Goal: Transaction & Acquisition: Purchase product/service

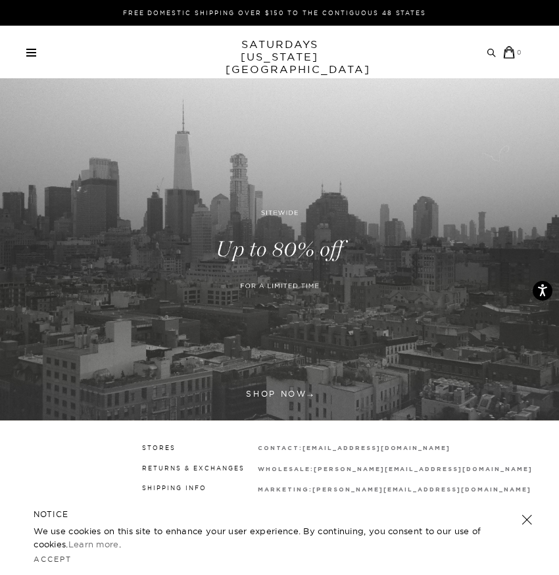
click at [268, 399] on link at bounding box center [279, 249] width 559 height 342
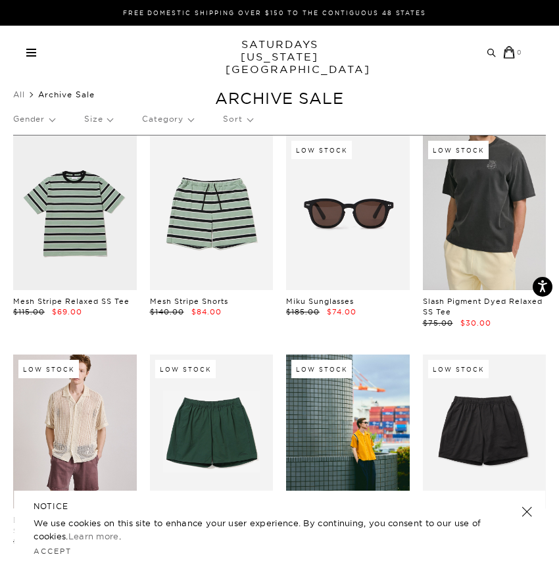
click at [495, 204] on link at bounding box center [485, 213] width 124 height 154
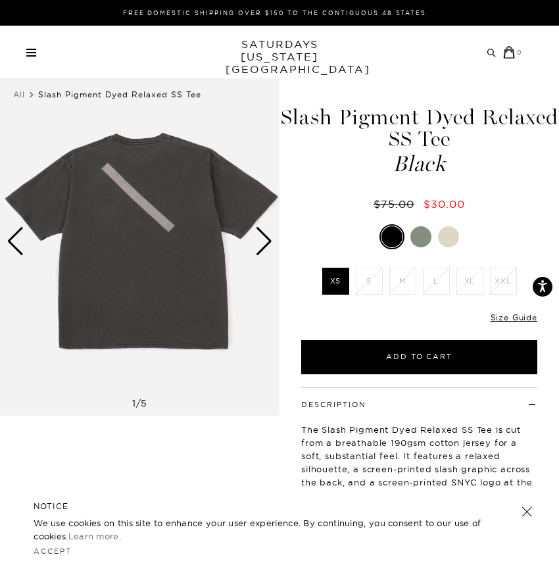
click at [34, 59] on div "Archive Sale Men's Tees Shirts Shorts Swim Knitwear Pants Sweats Women's" at bounding box center [279, 52] width 559 height 53
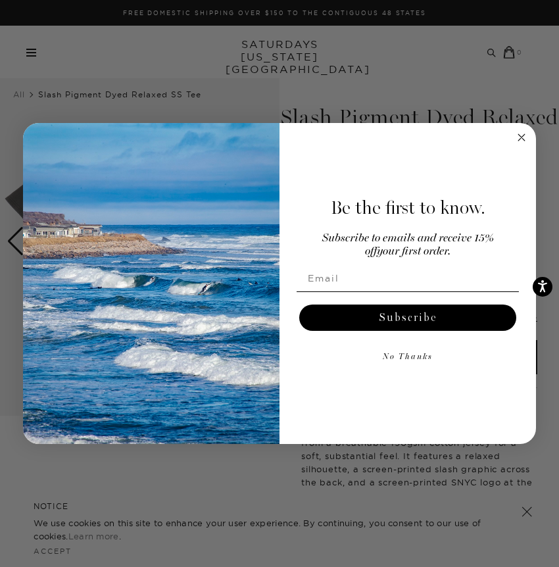
click at [28, 57] on div "Close dialog Be the first to know. Subscribe to emails and receive 15% off your…" at bounding box center [279, 283] width 559 height 567
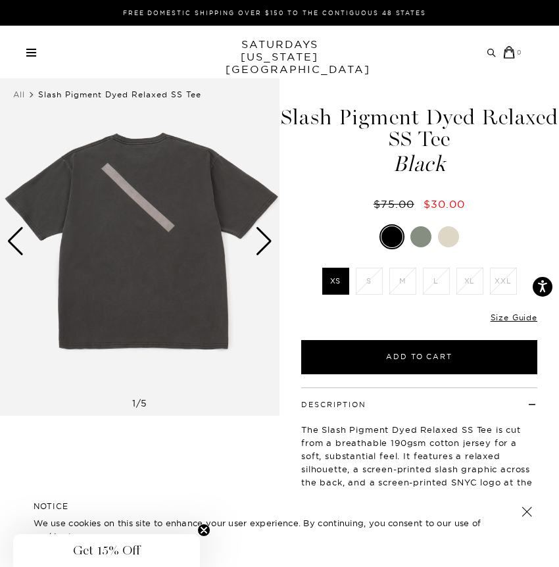
click at [28, 57] on div "Archive Sale Men's Tees Shirts Shorts Swim Knitwear Pants Sweats" at bounding box center [274, 52] width 497 height 13
click at [33, 50] on link at bounding box center [31, 53] width 10 height 8
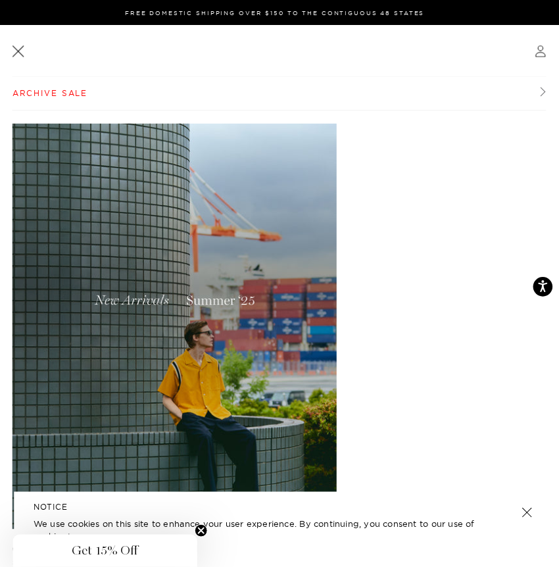
scroll to position [15, 0]
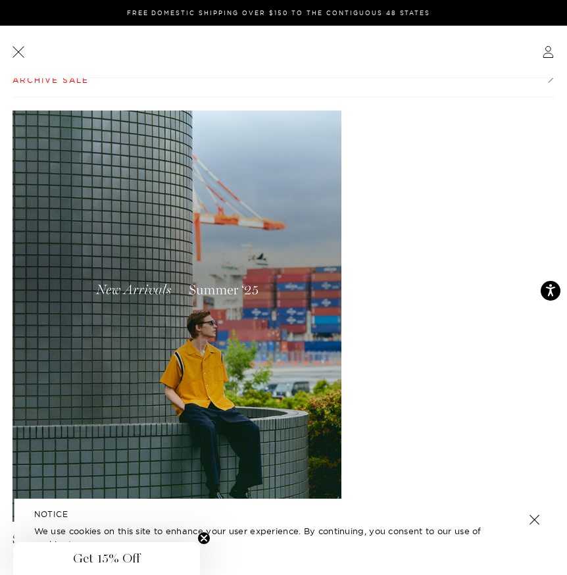
click at [20, 48] on link at bounding box center [18, 51] width 16 height 16
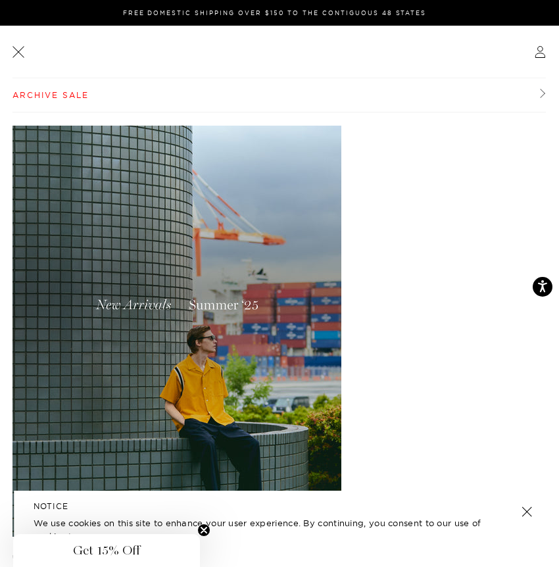
click at [20, 48] on header at bounding box center [280, 52] width 534 height 53
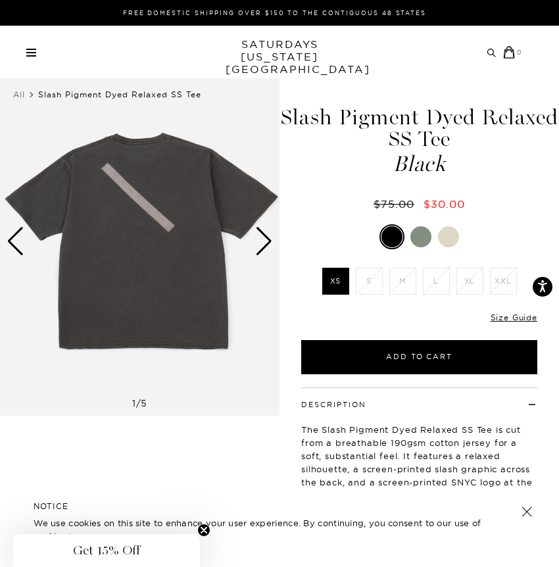
click at [28, 53] on link at bounding box center [31, 53] width 10 height 8
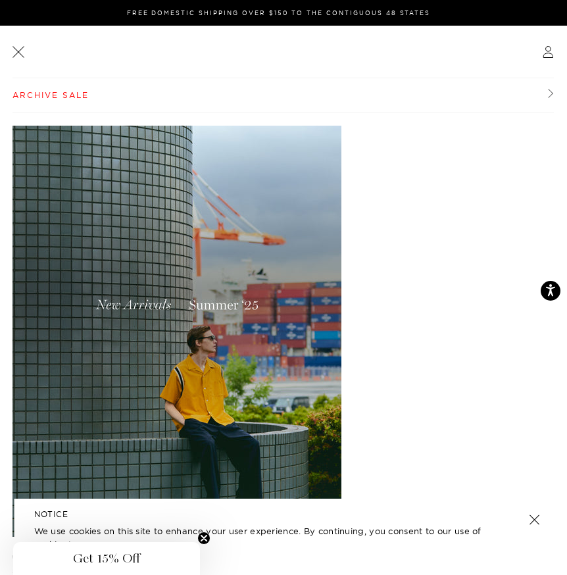
click at [38, 91] on link "Archive Sale" at bounding box center [283, 95] width 541 height 34
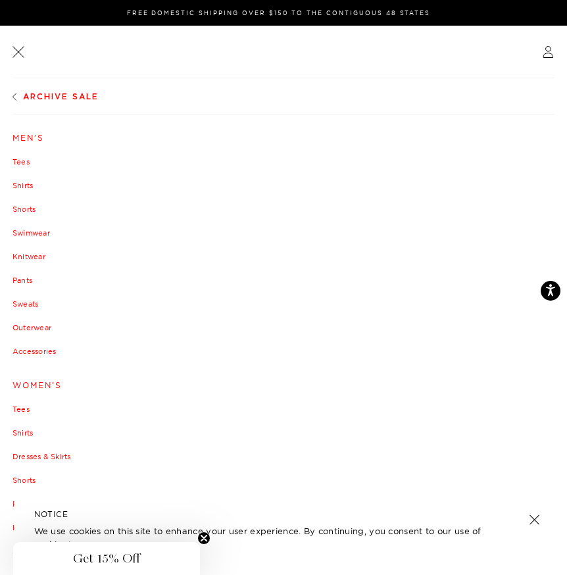
click at [22, 301] on link "Sweats" at bounding box center [284, 304] width 542 height 8
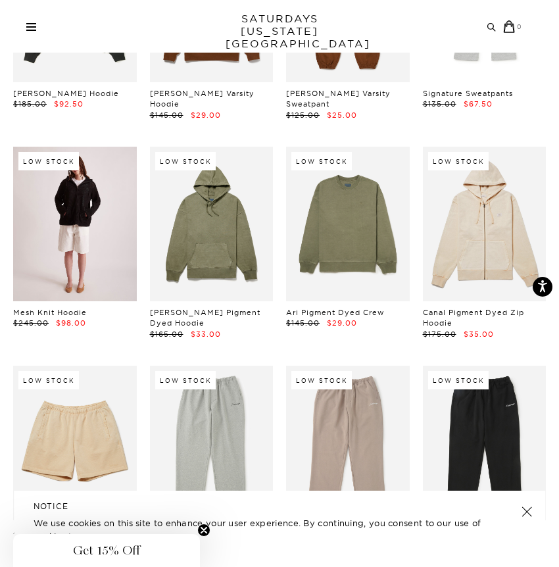
scroll to position [619, 0]
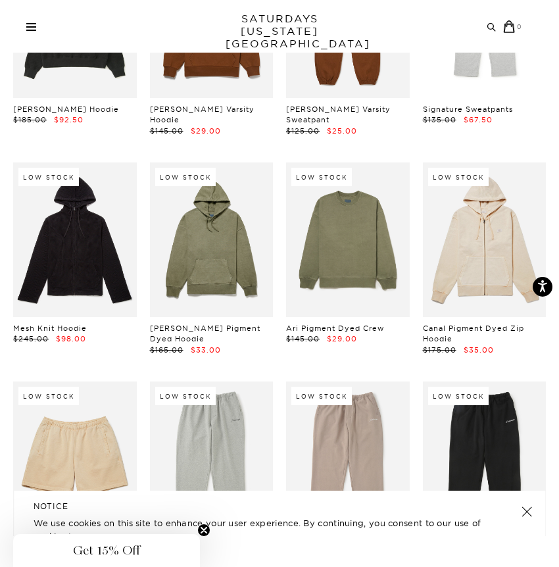
drag, startPoint x: 91, startPoint y: 297, endPoint x: 274, endPoint y: 6, distance: 344.1
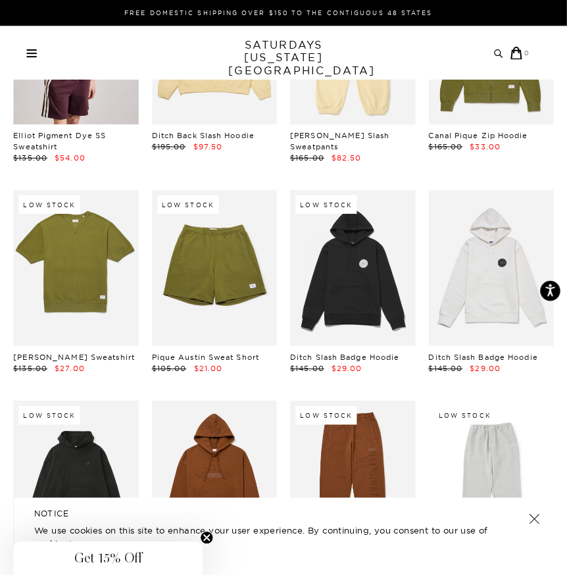
scroll to position [0, 0]
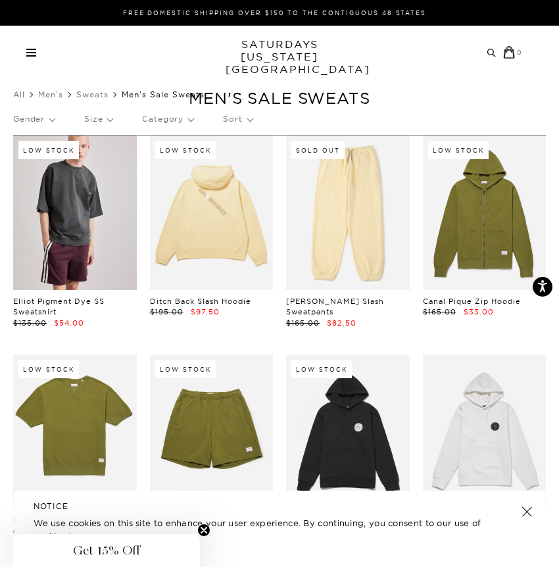
click at [27, 56] on span at bounding box center [31, 55] width 10 height 1
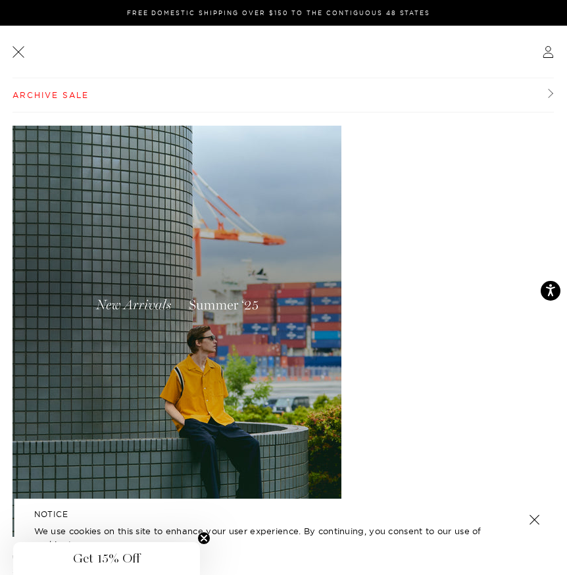
click at [43, 101] on link "Archive Sale" at bounding box center [283, 95] width 541 height 34
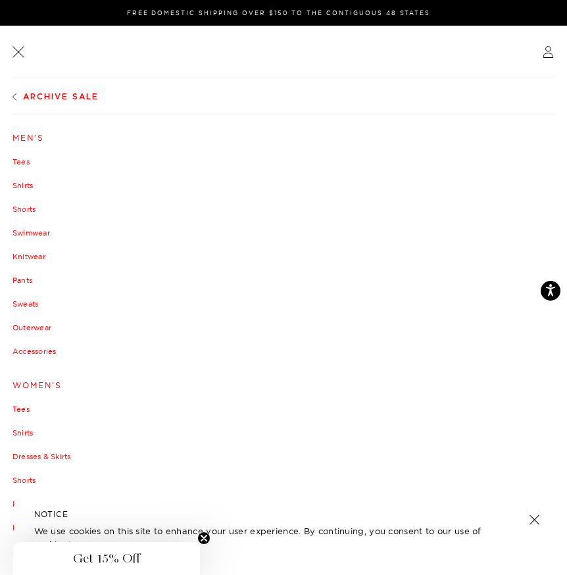
click at [21, 158] on link "Tees" at bounding box center [284, 162] width 542 height 8
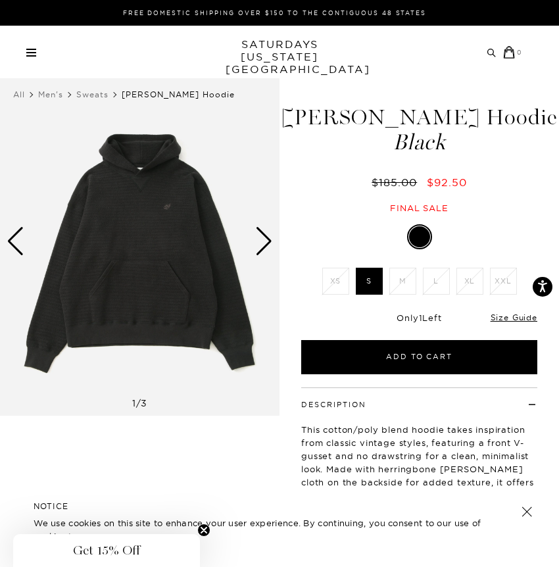
click at [121, 277] on img at bounding box center [140, 240] width 280 height 349
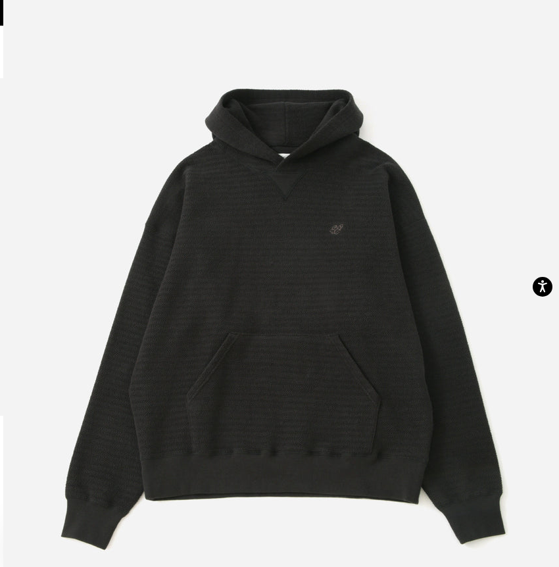
scroll to position [39, 0]
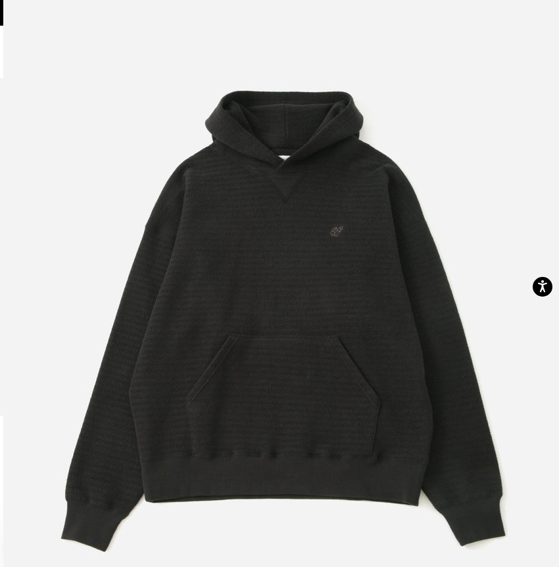
click at [362, 221] on img at bounding box center [283, 298] width 561 height 674
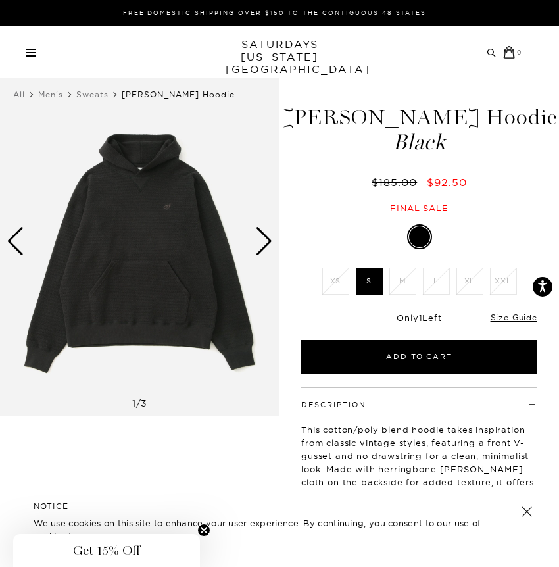
click at [270, 238] on div "Next slide" at bounding box center [264, 241] width 18 height 29
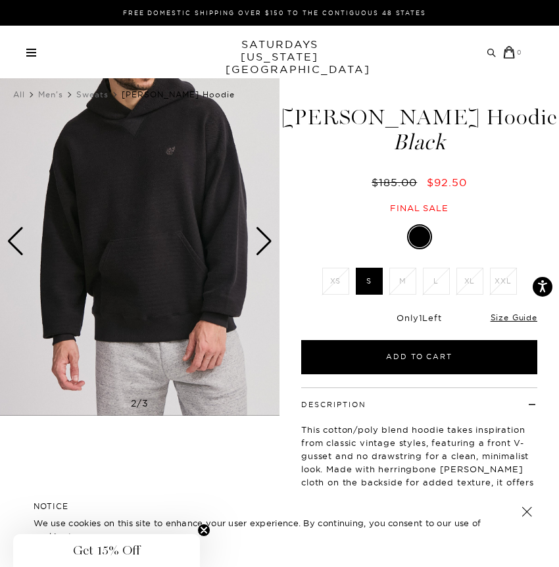
click at [182, 154] on img at bounding box center [140, 240] width 280 height 349
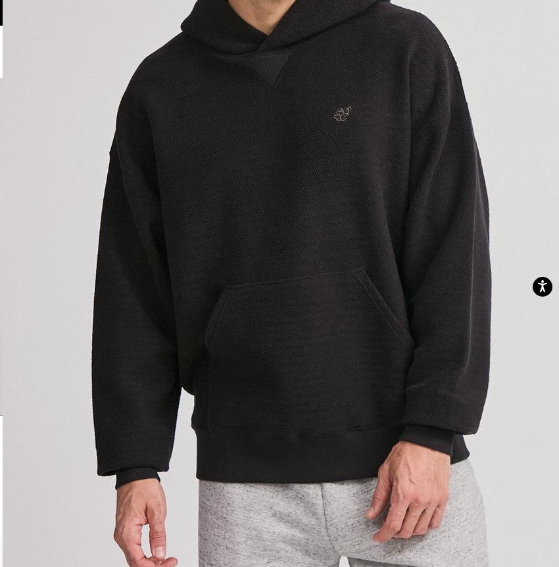
scroll to position [47, 0]
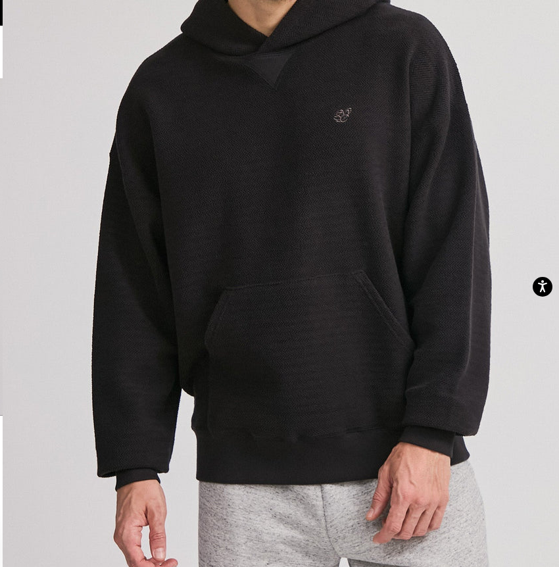
click at [494, 261] on img at bounding box center [284, 290] width 562 height 674
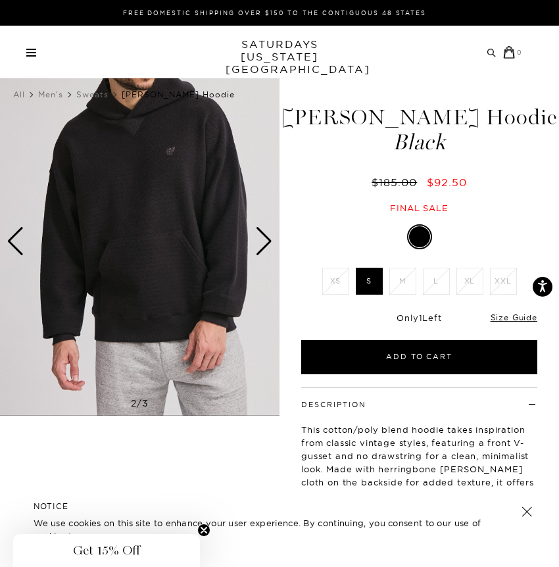
click at [268, 236] on div "Next slide" at bounding box center [264, 241] width 18 height 29
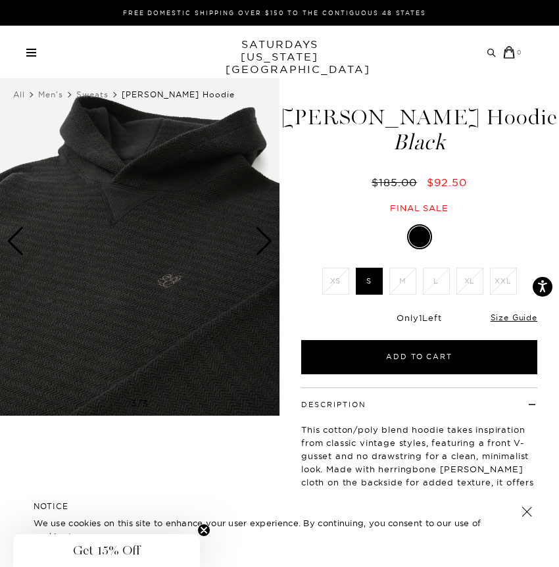
click at [268, 236] on div "Next slide" at bounding box center [264, 241] width 18 height 29
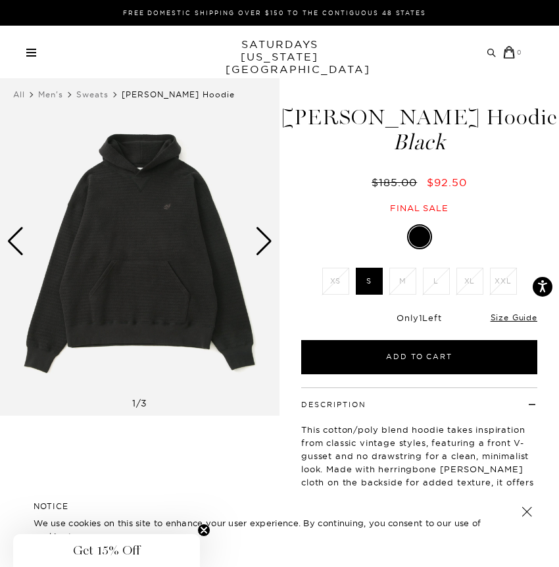
click at [268, 237] on div "Next slide" at bounding box center [264, 241] width 18 height 29
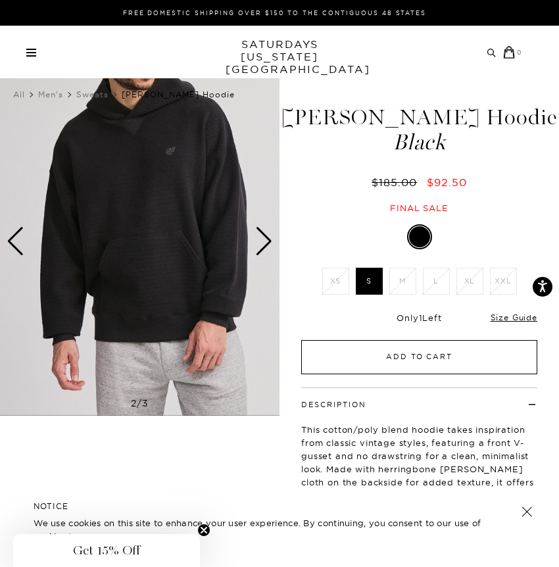
click at [347, 354] on button "Add to Cart" at bounding box center [419, 357] width 236 height 34
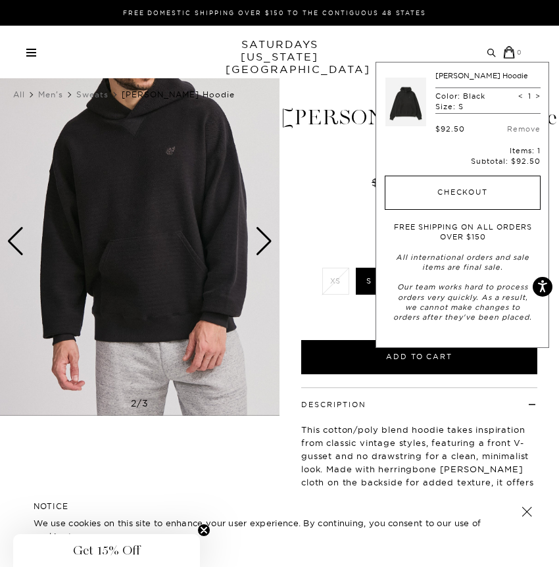
click at [448, 187] on button "Checkout" at bounding box center [463, 193] width 156 height 34
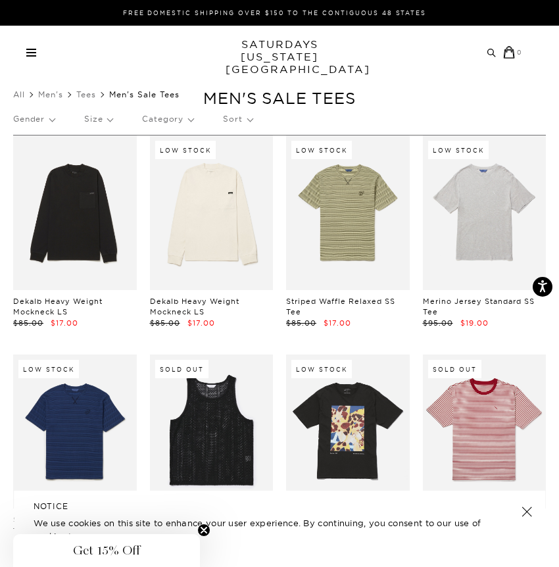
click at [104, 121] on p "Size" at bounding box center [98, 119] width 28 height 30
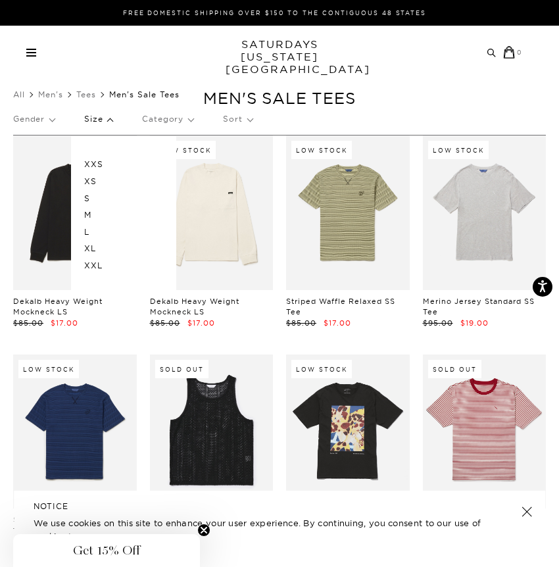
click at [88, 198] on p "S" at bounding box center [123, 198] width 79 height 17
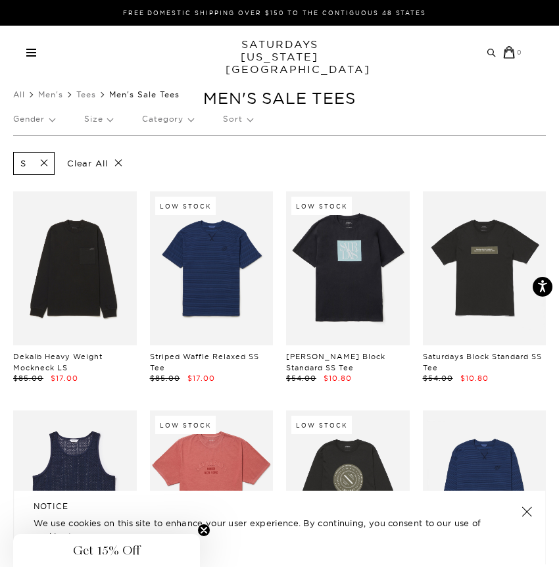
click at [32, 46] on div "Archive Sale Men's Tees Shirts Shorts Swim Knitwear Pants Sweats" at bounding box center [274, 52] width 497 height 13
click at [31, 55] on span at bounding box center [31, 55] width 10 height 1
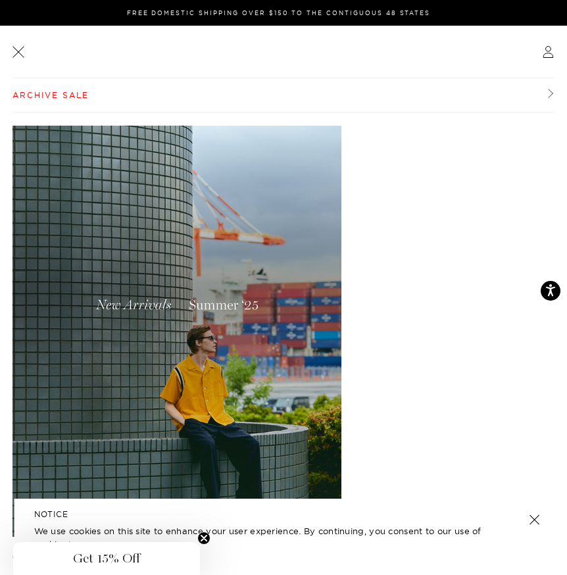
click at [38, 99] on link "Archive Sale" at bounding box center [283, 95] width 541 height 34
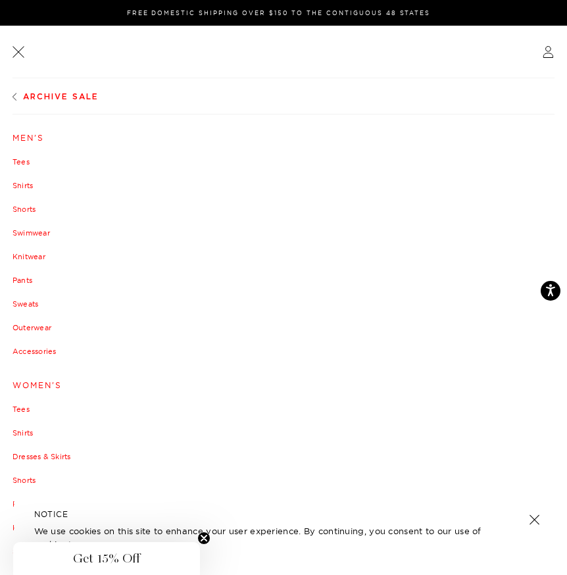
click at [20, 164] on link "Tees" at bounding box center [284, 162] width 542 height 8
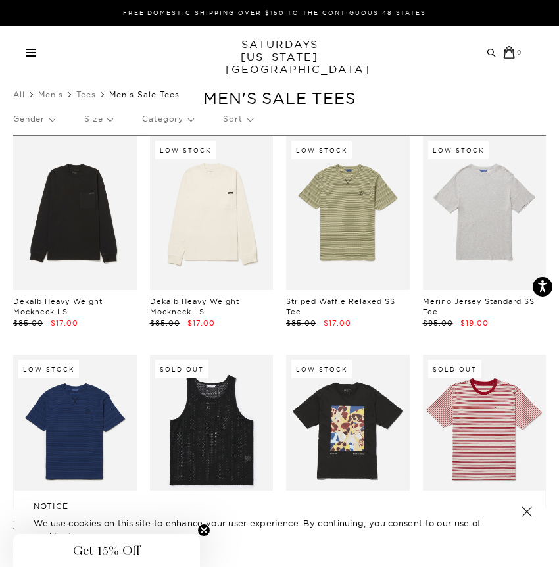
click at [270, 53] on link "SATURDAYS NEW YORK CITY" at bounding box center [280, 57] width 109 height 38
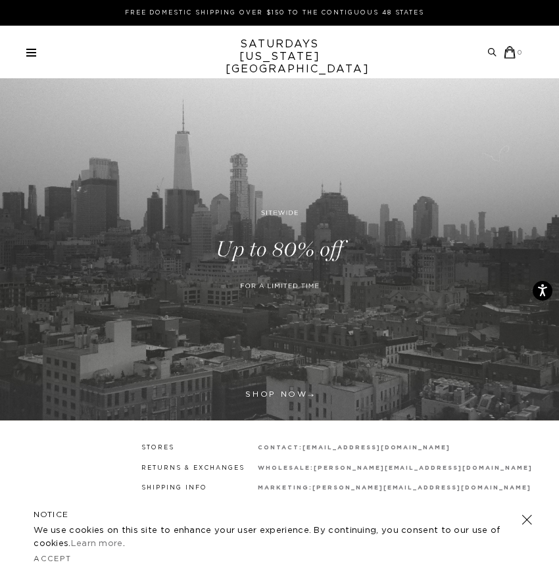
click at [39, 48] on div "Archive Sale Men's Tees Shirts Shorts Swim Knitwear Pants Sweats" at bounding box center [274, 52] width 497 height 13
click at [28, 55] on span at bounding box center [31, 55] width 10 height 1
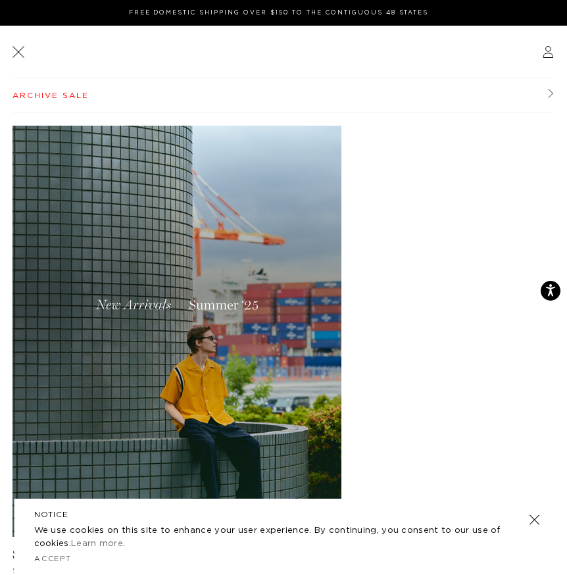
scroll to position [15, 0]
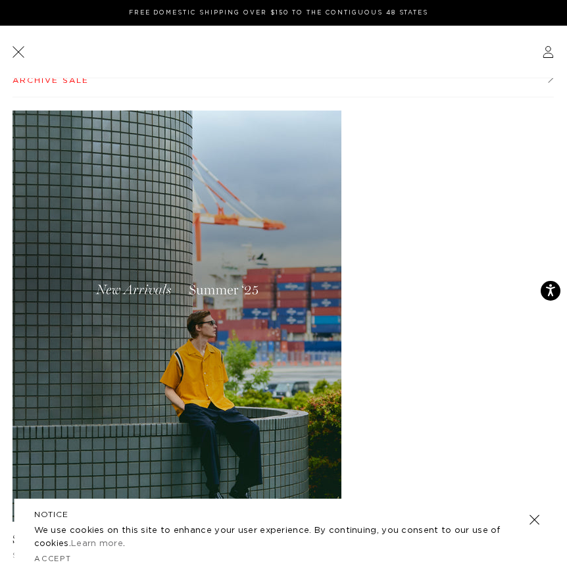
click at [112, 223] on img at bounding box center [177, 316] width 329 height 411
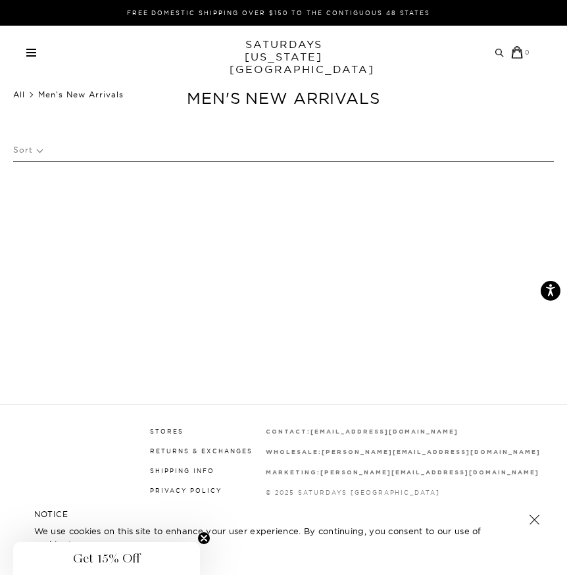
click at [20, 95] on link "All" at bounding box center [19, 94] width 12 height 10
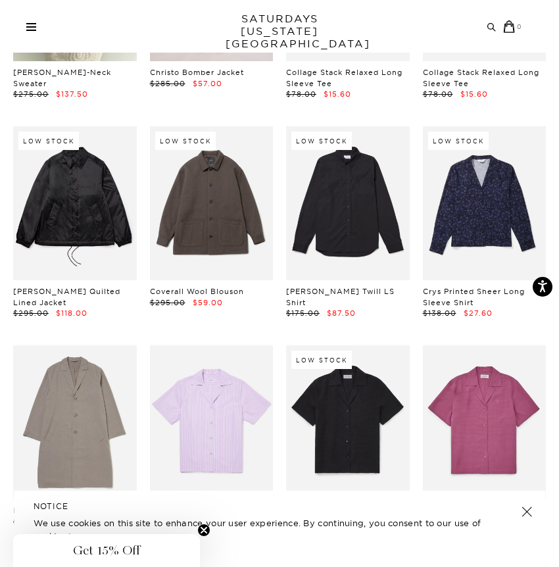
scroll to position [3536, 8]
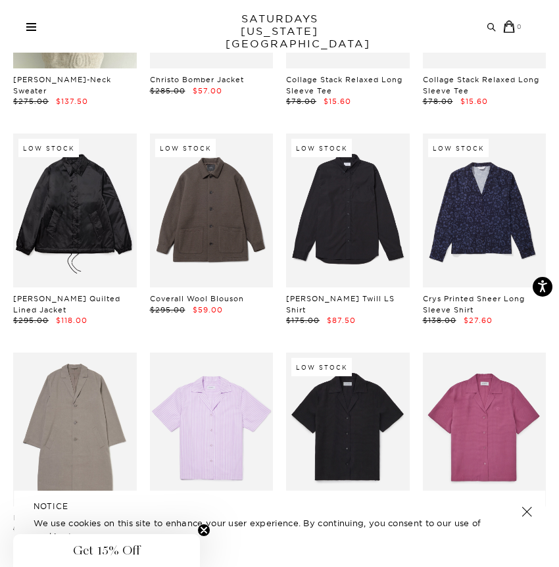
drag, startPoint x: 180, startPoint y: 166, endPoint x: 208, endPoint y: 0, distance: 168.8
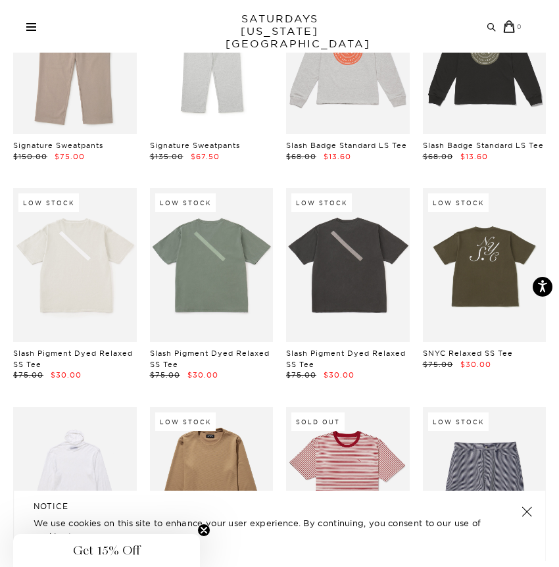
scroll to position [12452, 8]
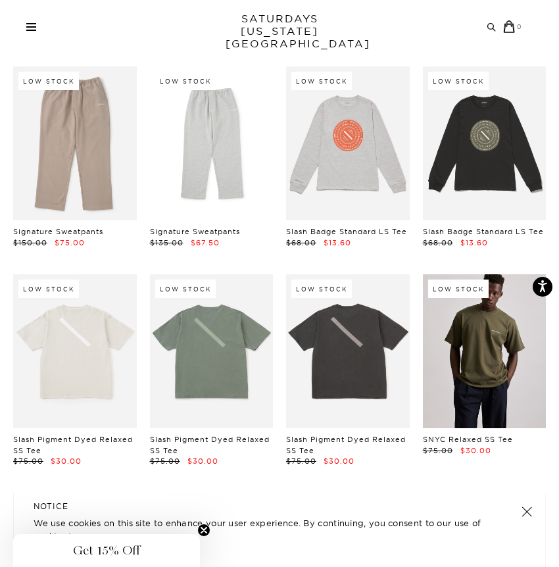
click at [472, 274] on link at bounding box center [485, 351] width 124 height 154
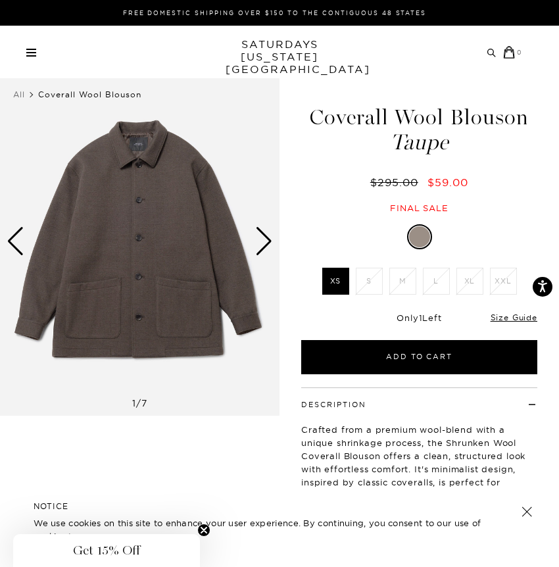
click at [267, 229] on div "Next slide" at bounding box center [264, 241] width 18 height 29
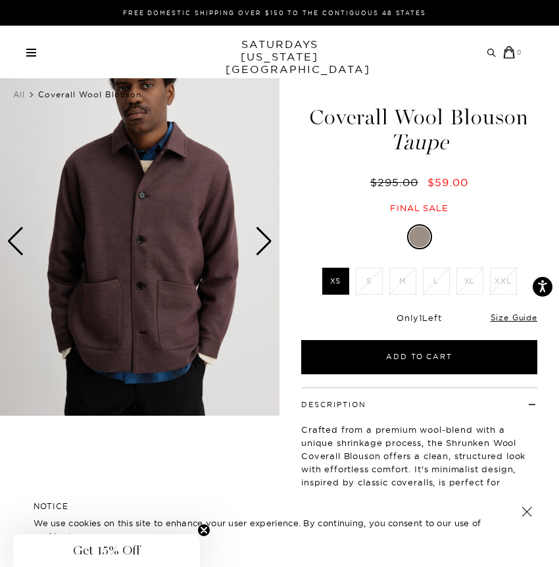
click at [267, 229] on div "Next slide" at bounding box center [264, 241] width 18 height 29
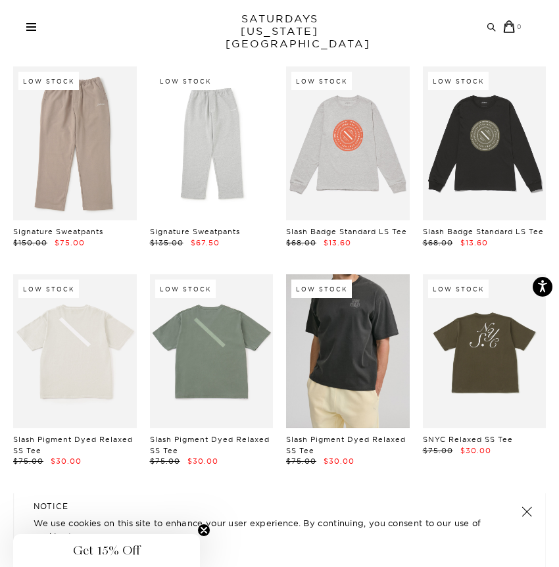
click at [321, 274] on link at bounding box center [348, 351] width 124 height 154
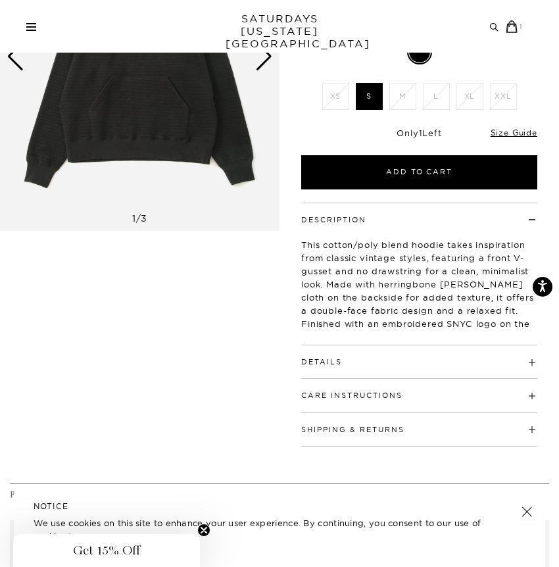
scroll to position [195, 0]
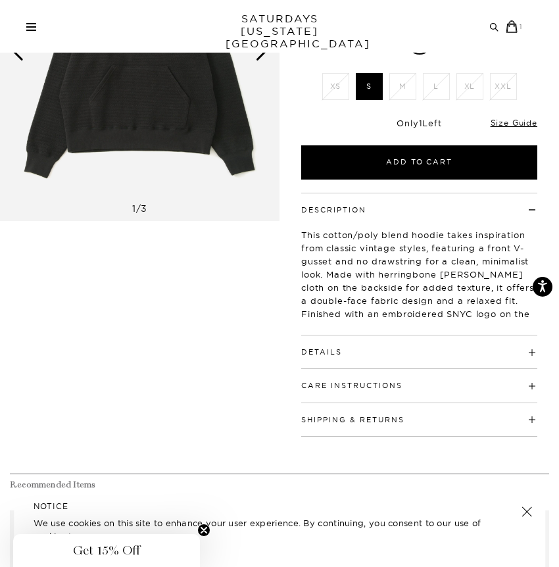
click at [338, 349] on button "Details" at bounding box center [321, 352] width 41 height 7
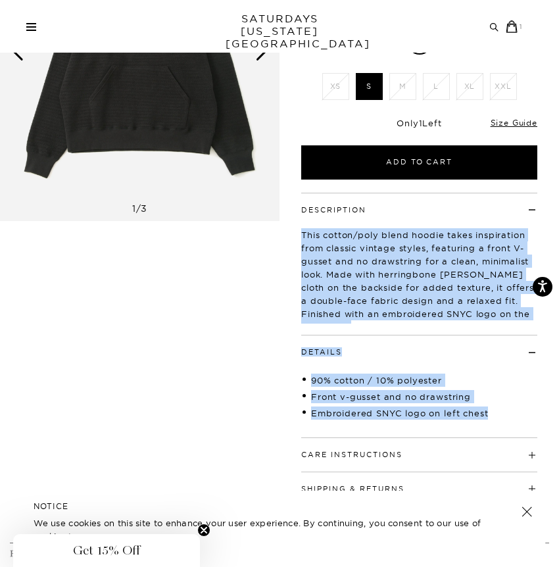
drag, startPoint x: 295, startPoint y: 230, endPoint x: 494, endPoint y: 408, distance: 267.4
click at [493, 408] on div "Description This cotton/poly blend hoodie takes inspiration from classic vintag…" at bounding box center [420, 349] width 280 height 313
copy div "This cotton/poly blend hoodie takes inspiration from classic vintage styles, fe…"
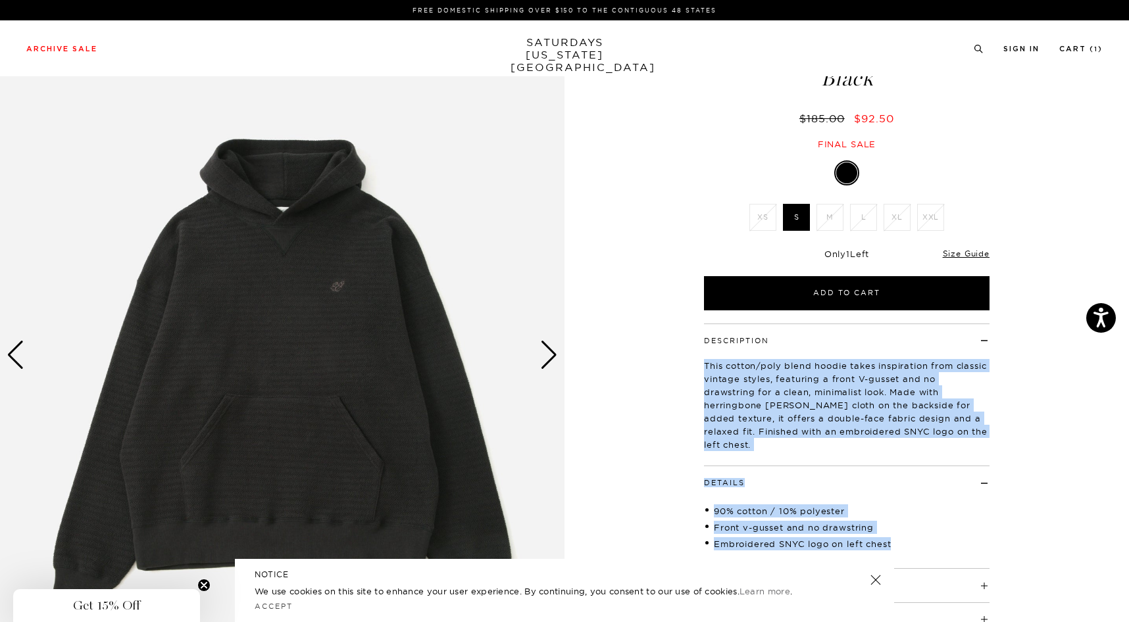
scroll to position [0, 0]
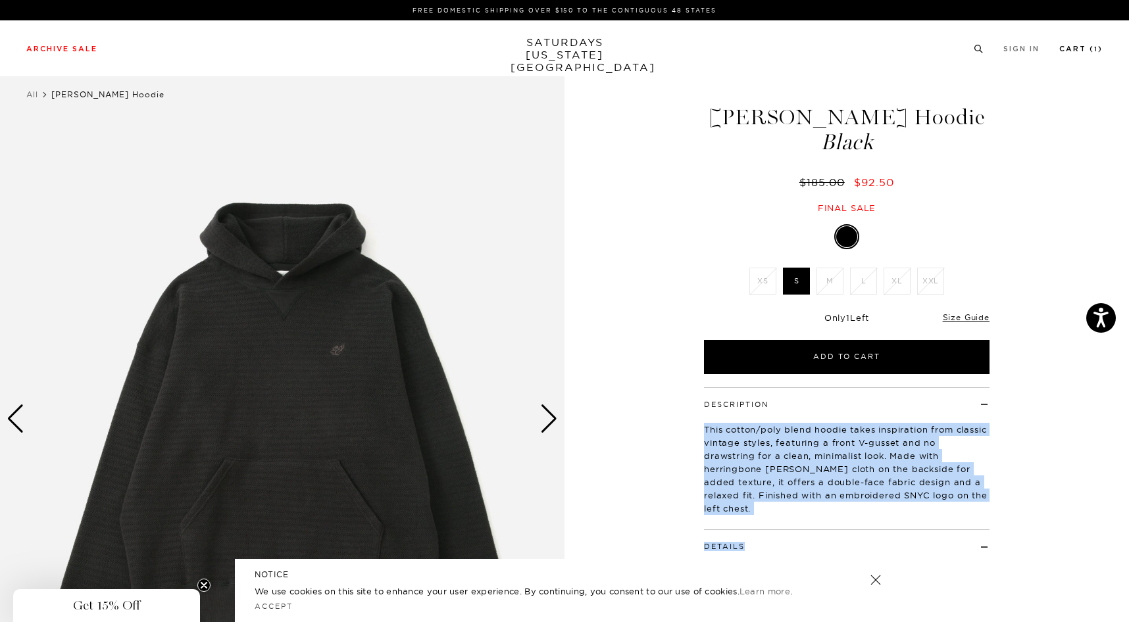
click at [559, 46] on link "Cart ( 1 )" at bounding box center [1080, 48] width 43 height 7
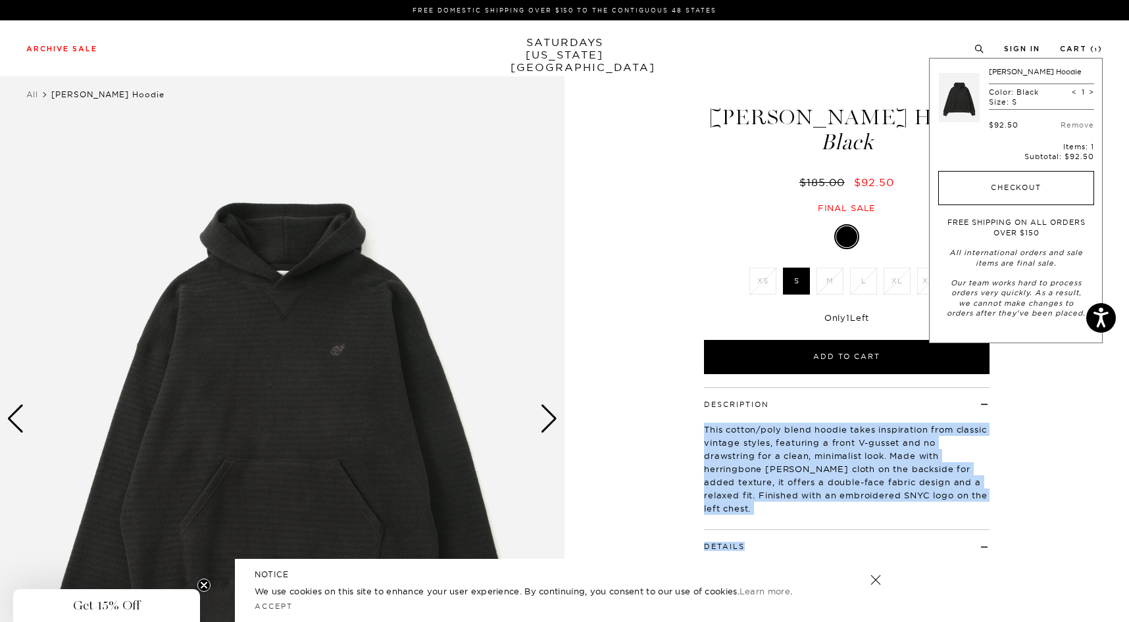
click at [559, 182] on button "Checkout" at bounding box center [1016, 188] width 156 height 34
